Goal: Information Seeking & Learning: Learn about a topic

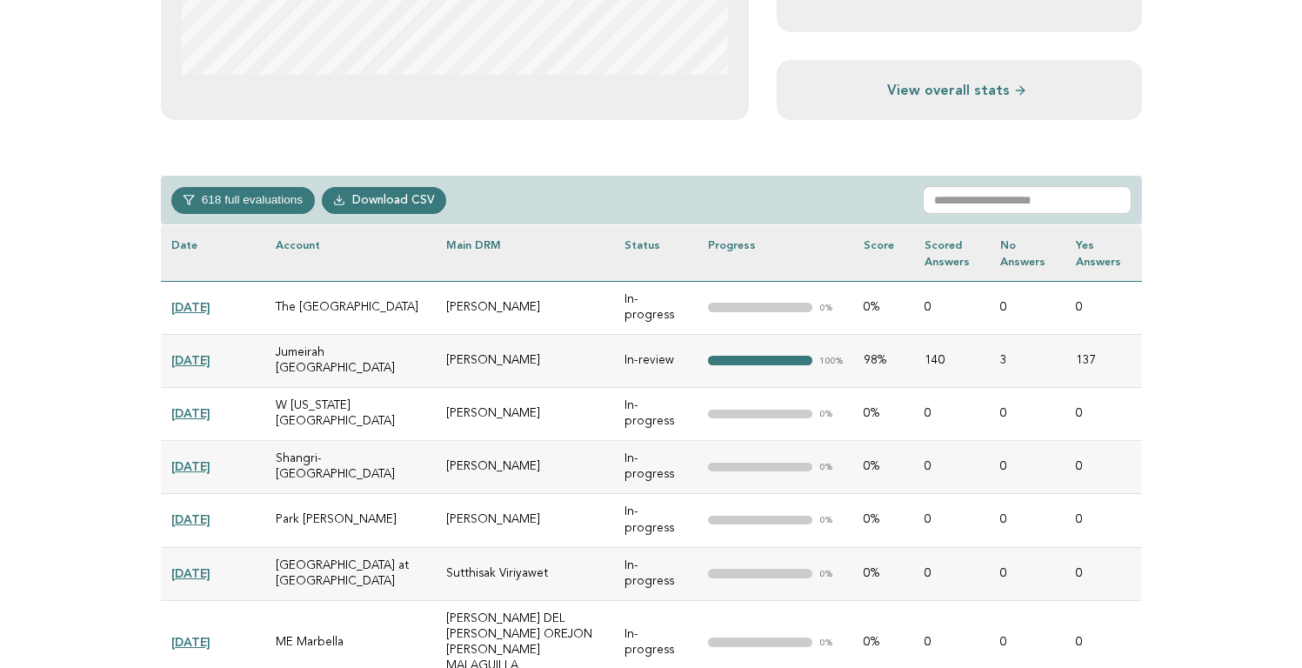
scroll to position [700, 0]
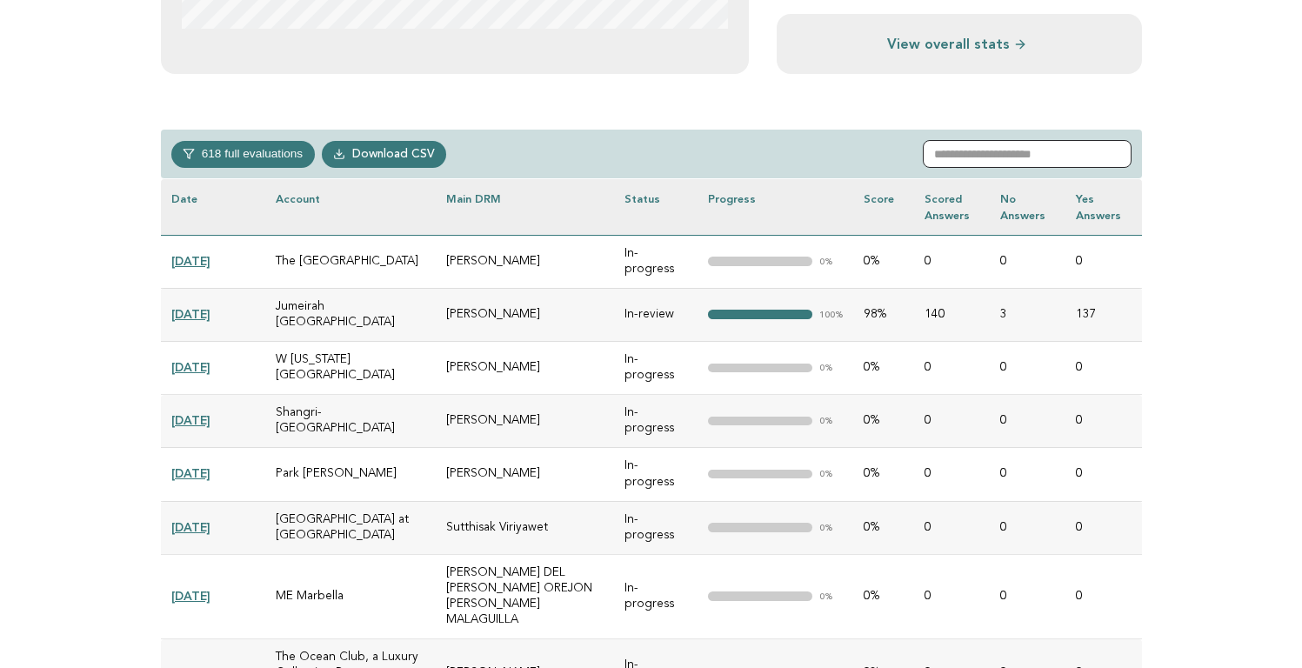
click at [987, 153] on input "text" at bounding box center [1027, 154] width 209 height 28
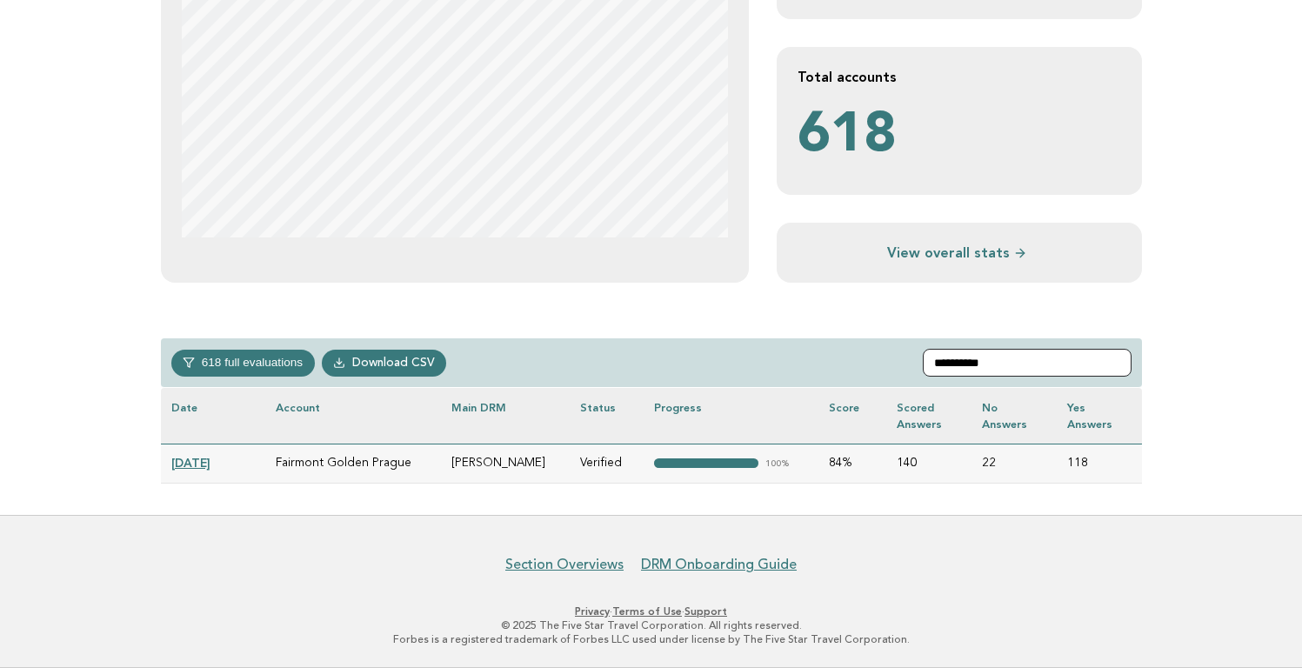
scroll to position [491, 0]
type input "**********"
click at [191, 464] on link "2025-07-17" at bounding box center [190, 464] width 39 height 14
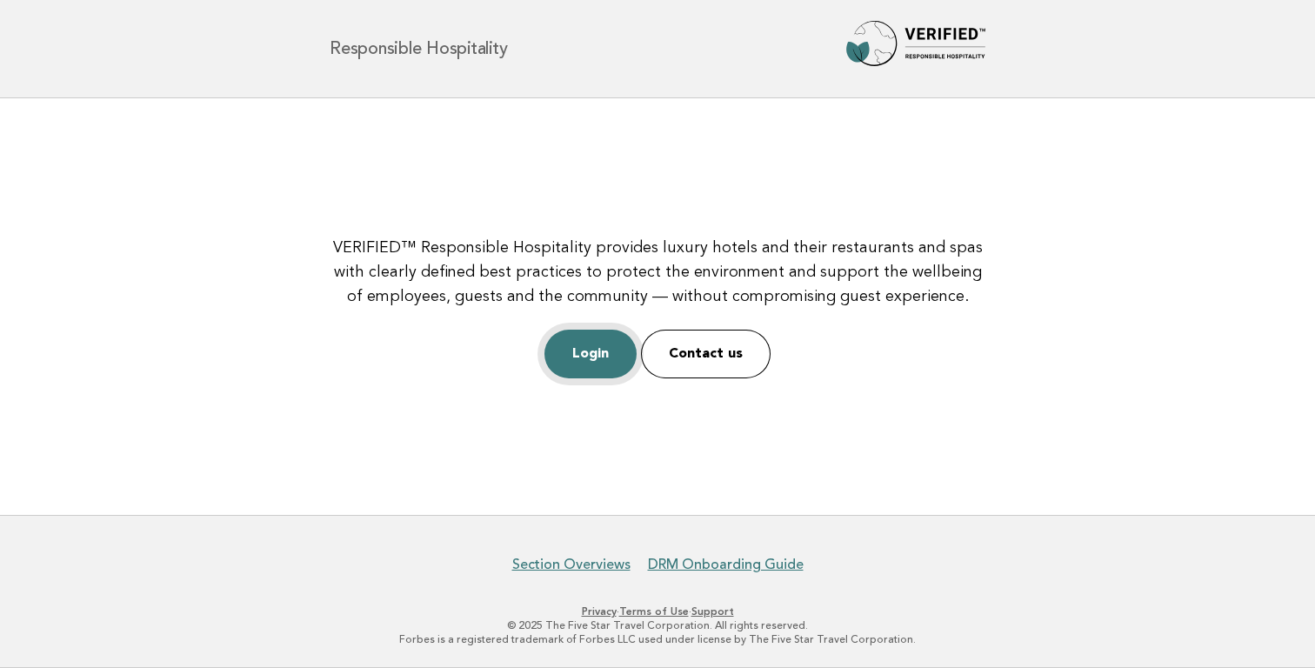
click at [589, 353] on link "Login" at bounding box center [591, 354] width 92 height 49
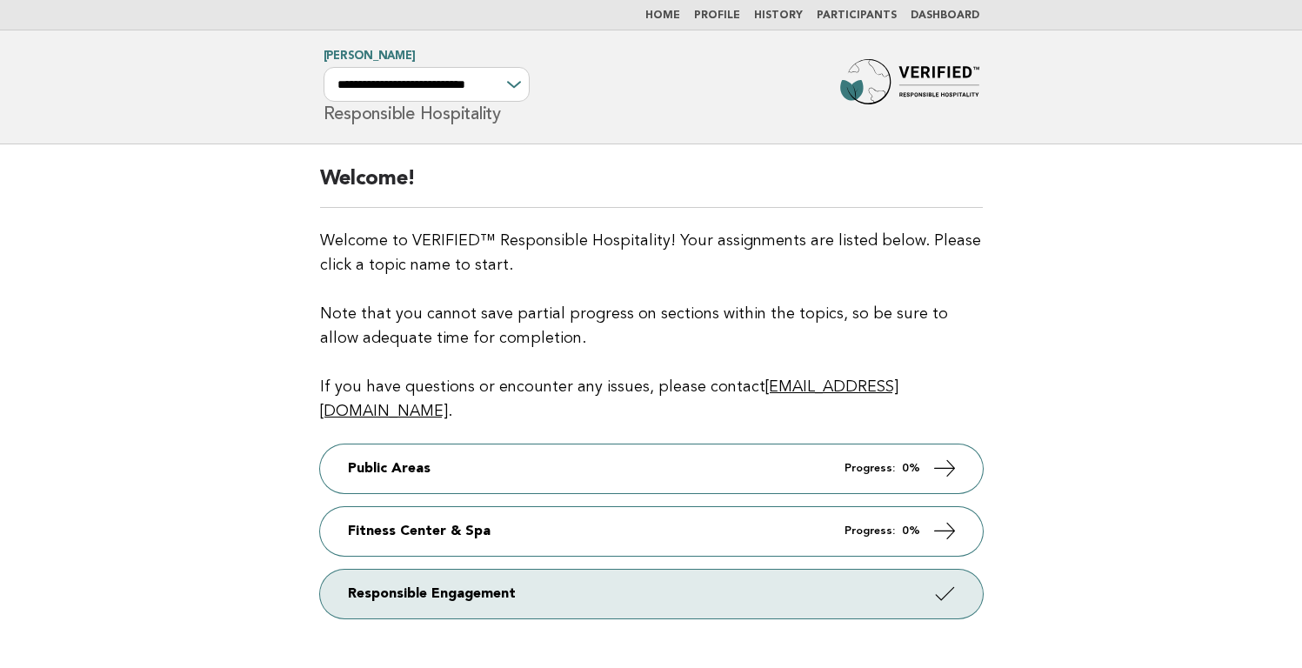
click at [939, 13] on link "Dashboard" at bounding box center [945, 15] width 69 height 10
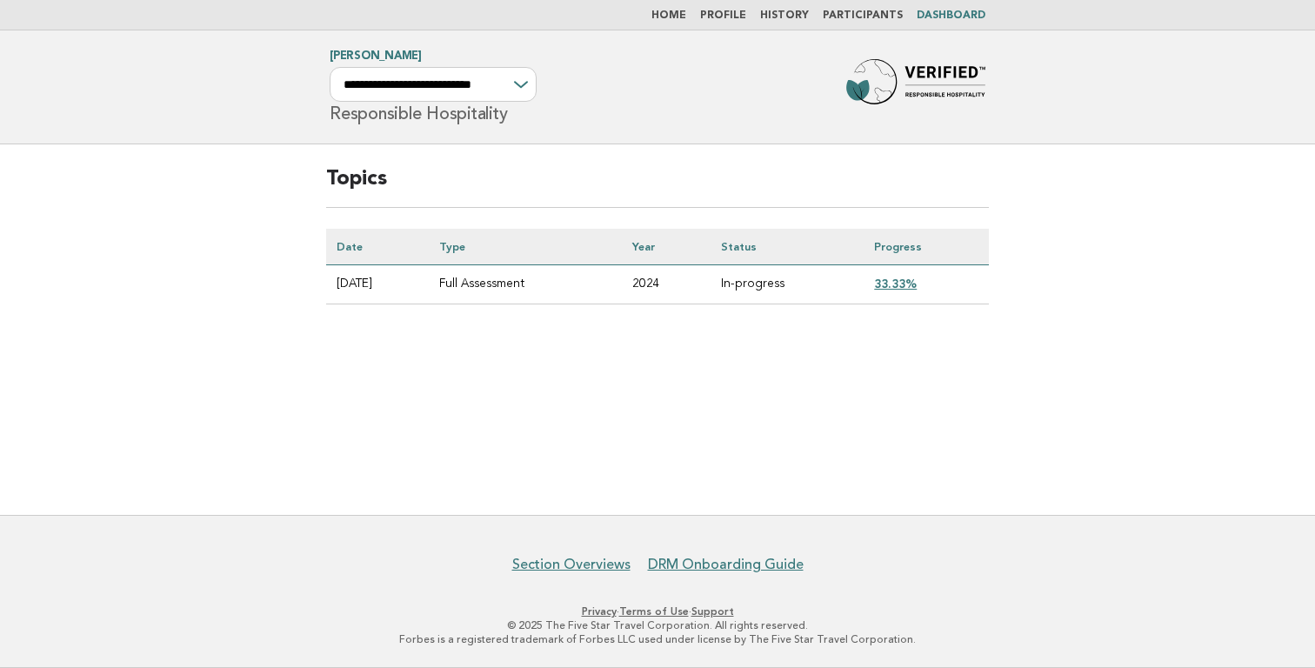
click at [900, 283] on link "33.33%" at bounding box center [895, 284] width 43 height 14
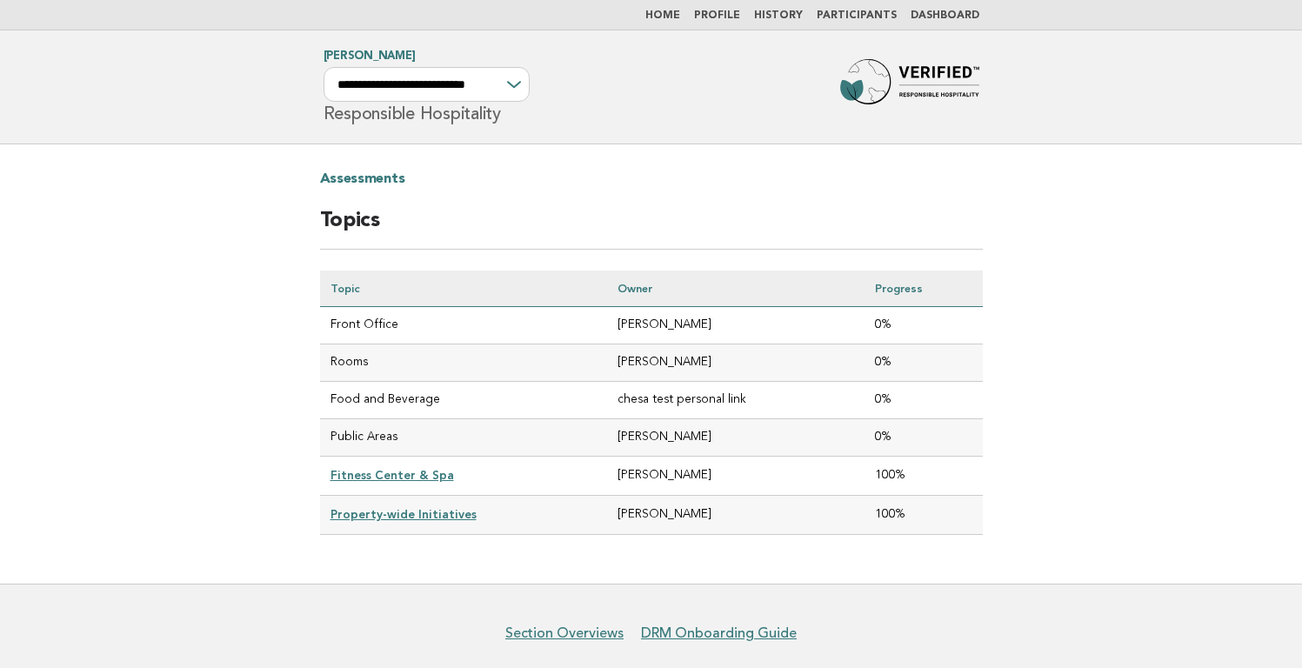
click at [362, 473] on link "Fitness Center & Spa" at bounding box center [393, 475] width 124 height 14
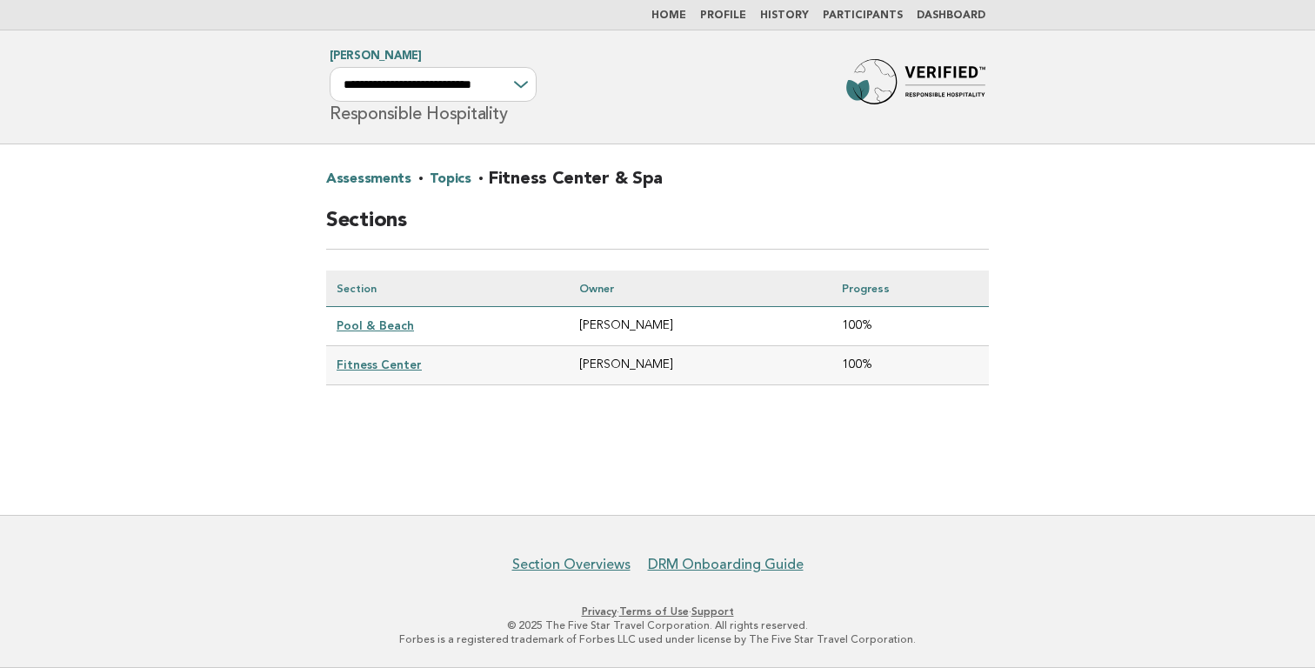
click at [366, 325] on link "Pool & Beach" at bounding box center [375, 325] width 77 height 14
